Goal: Use online tool/utility

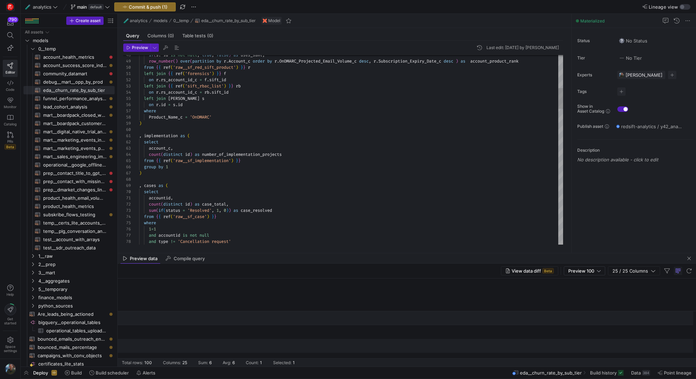
scroll to position [0, 1257]
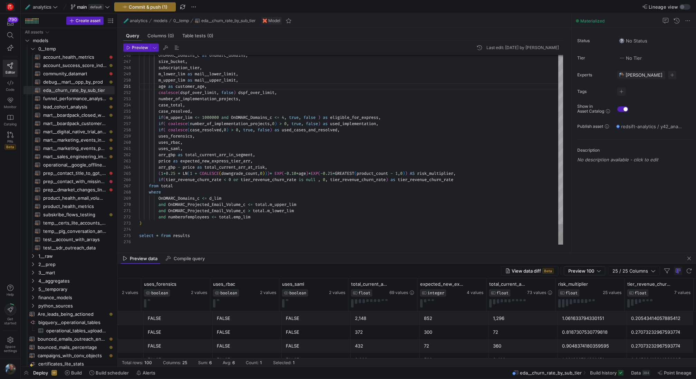
type textarea "and OnDMARC_Projected_Email_Volume_c > total.m_lower_lim and numberofemployees …"
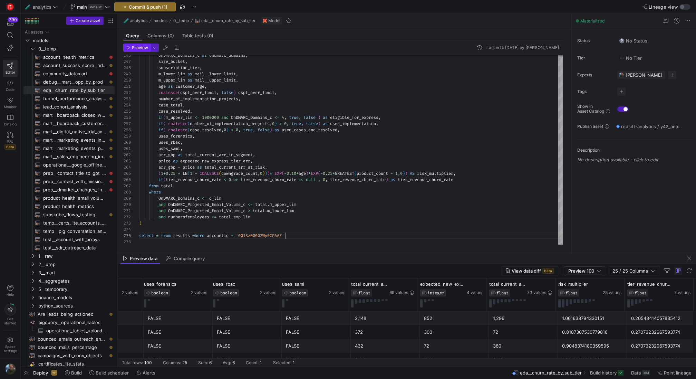
click at [135, 47] on span "Preview" at bounding box center [140, 47] width 16 height 5
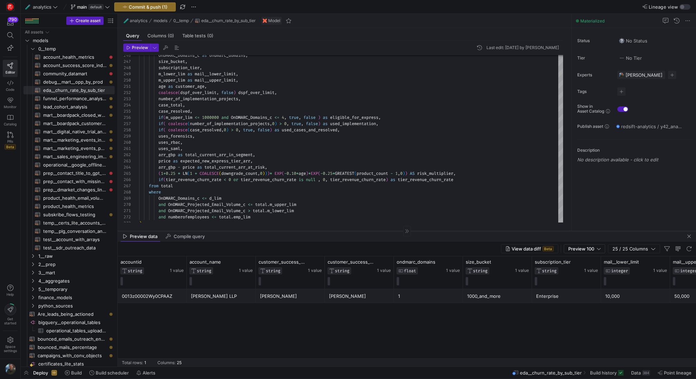
drag, startPoint x: 314, startPoint y: 253, endPoint x: 318, endPoint y: 230, distance: 22.6
click at [318, 231] on div at bounding box center [407, 231] width 579 height 0
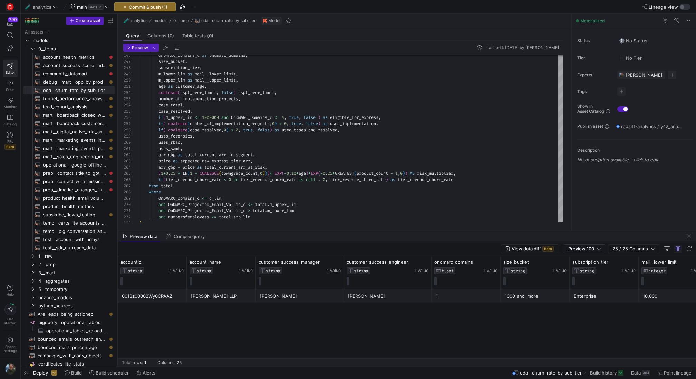
click at [468, 300] on div "1" at bounding box center [466, 295] width 61 height 13
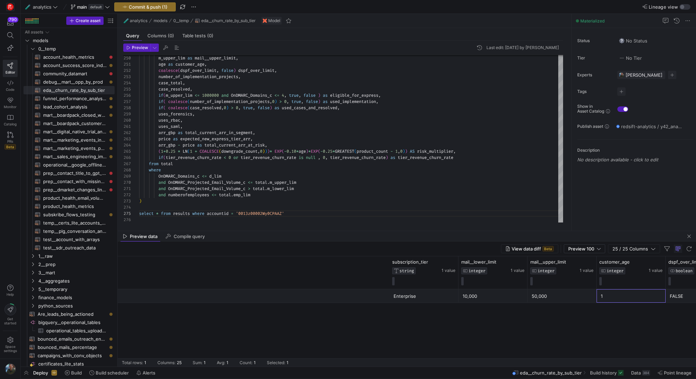
scroll to position [0, 0]
